Goal: Check status: Check status

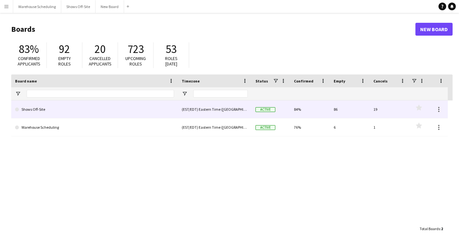
click at [46, 108] on link "Shows Off-Site" at bounding box center [94, 109] width 159 height 18
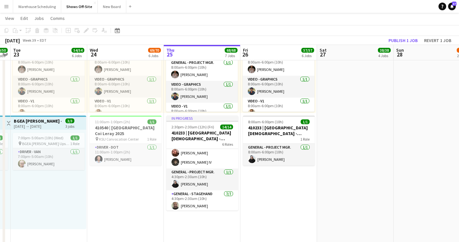
scroll to position [47, 0]
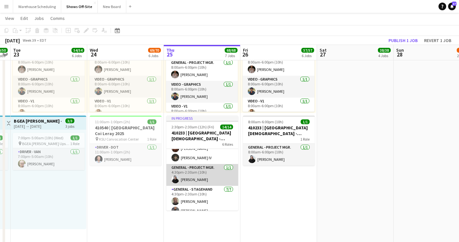
click at [176, 177] on app-user-avatar at bounding box center [176, 179] width 8 height 8
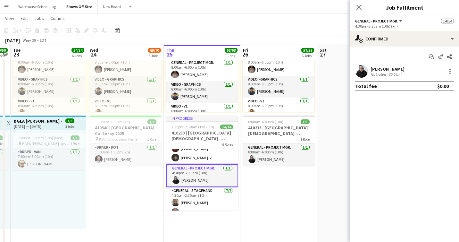
click at [364, 73] on app-user-avatar at bounding box center [361, 71] width 13 height 13
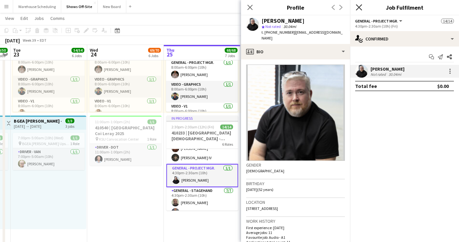
click at [361, 8] on icon "Close pop-in" at bounding box center [359, 7] width 6 height 6
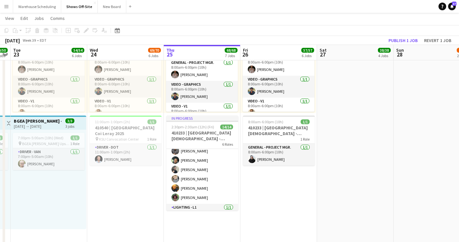
scroll to position [145, 0]
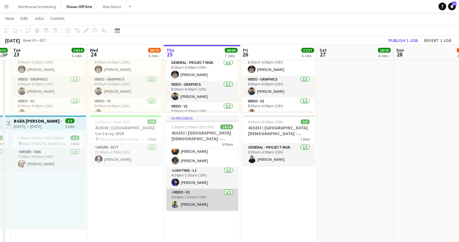
click at [174, 205] on app-user-avatar at bounding box center [176, 204] width 8 height 8
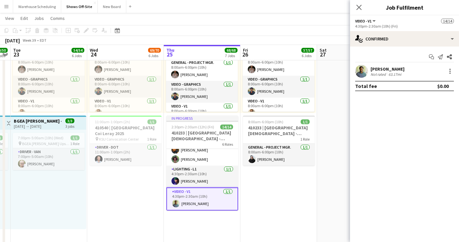
scroll to position [144, 0]
click at [365, 69] on app-user-avatar at bounding box center [361, 71] width 13 height 13
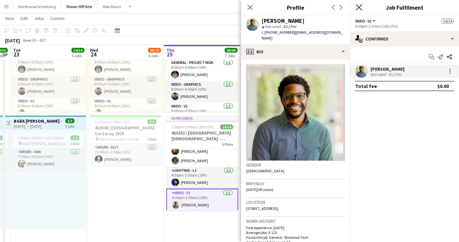
click at [357, 9] on icon at bounding box center [359, 7] width 6 height 6
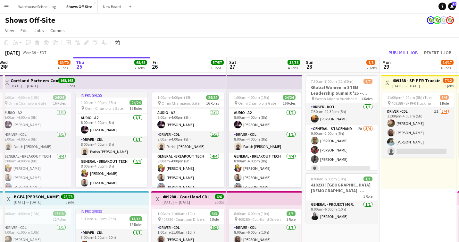
scroll to position [0, 0]
